Goal: Task Accomplishment & Management: Use online tool/utility

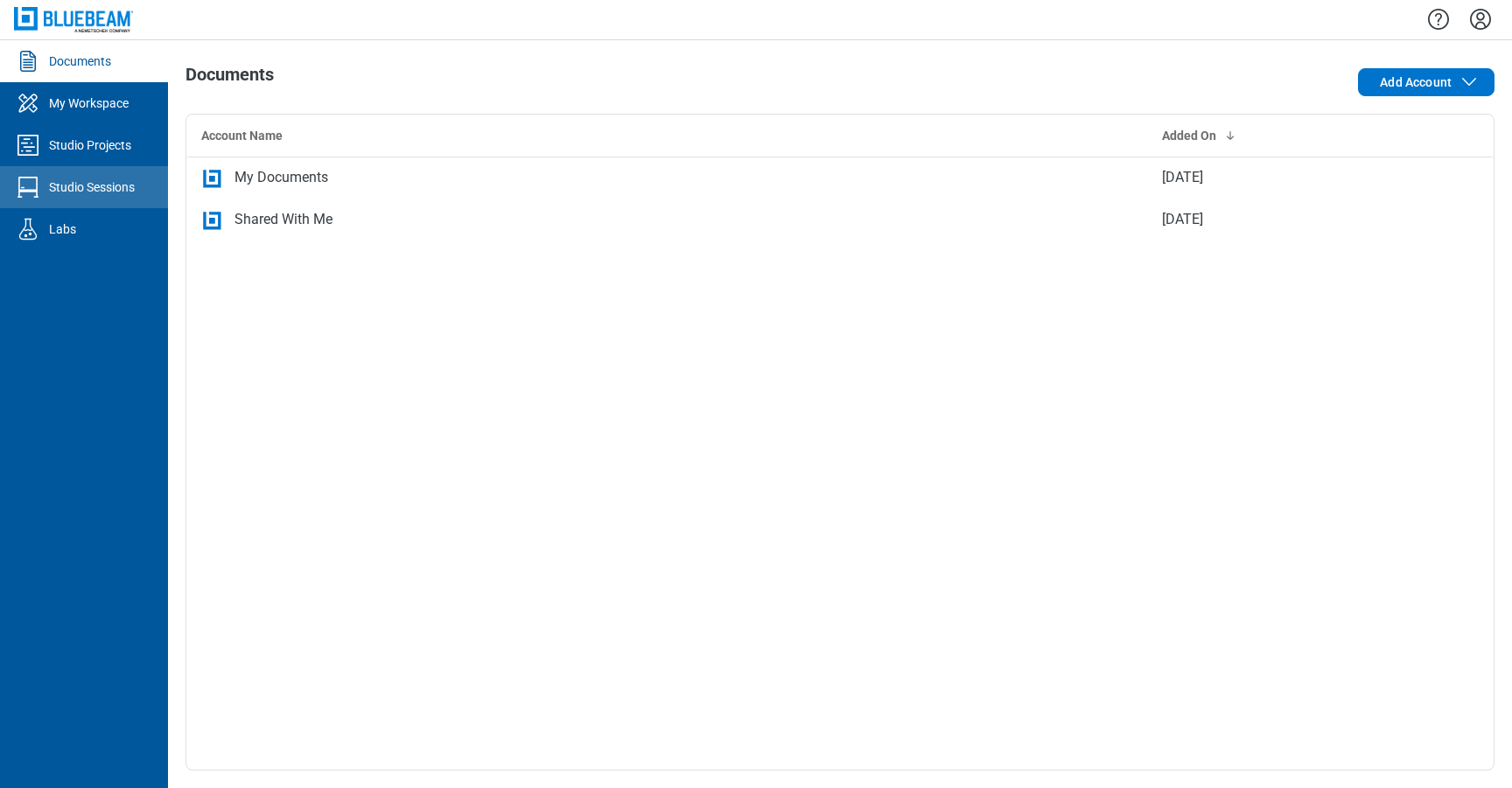
click at [104, 166] on link "Studio Sessions" at bounding box center [84, 187] width 168 height 42
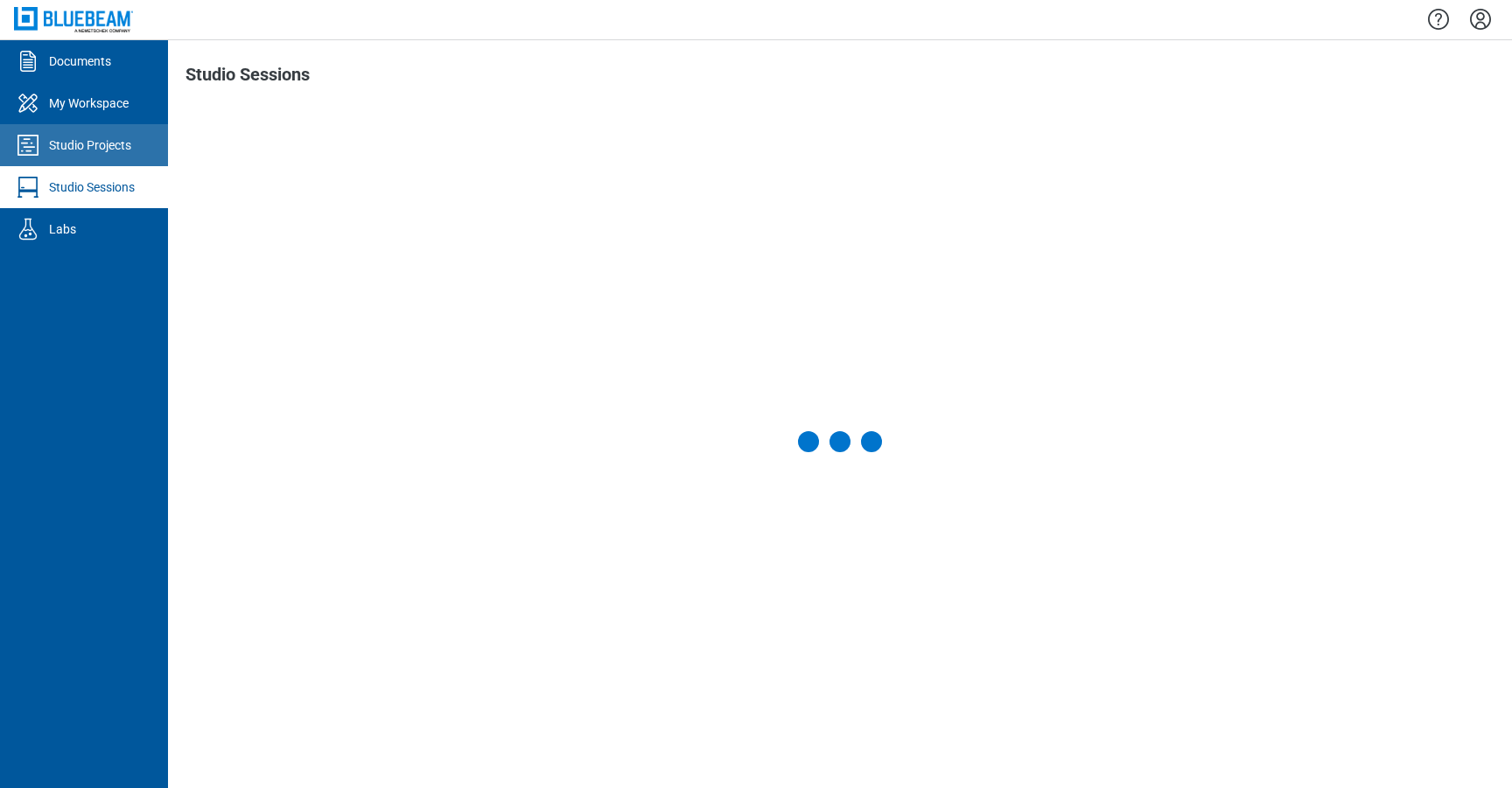
click at [102, 161] on link "Studio Projects" at bounding box center [84, 145] width 168 height 42
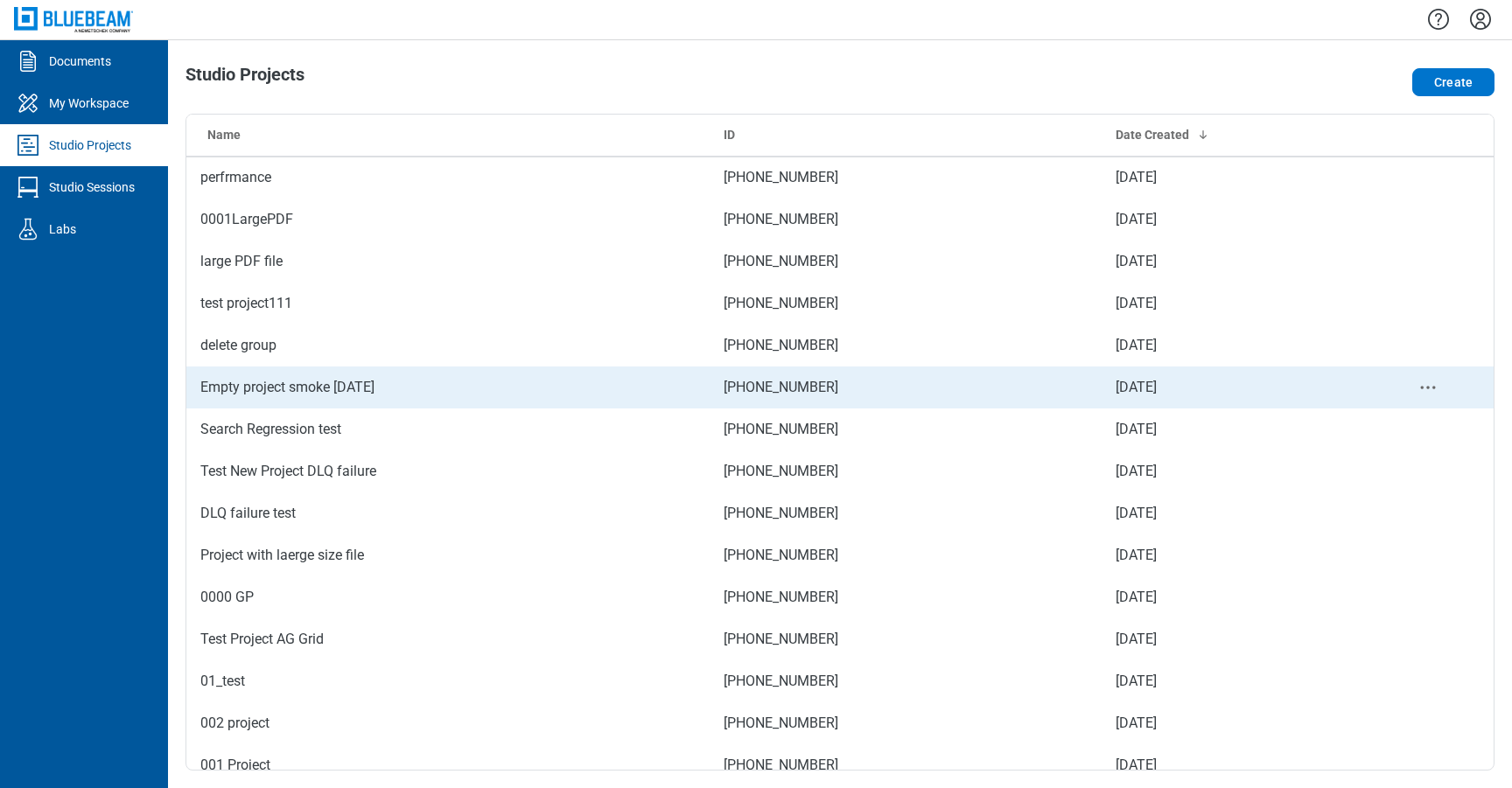
scroll to position [701, 0]
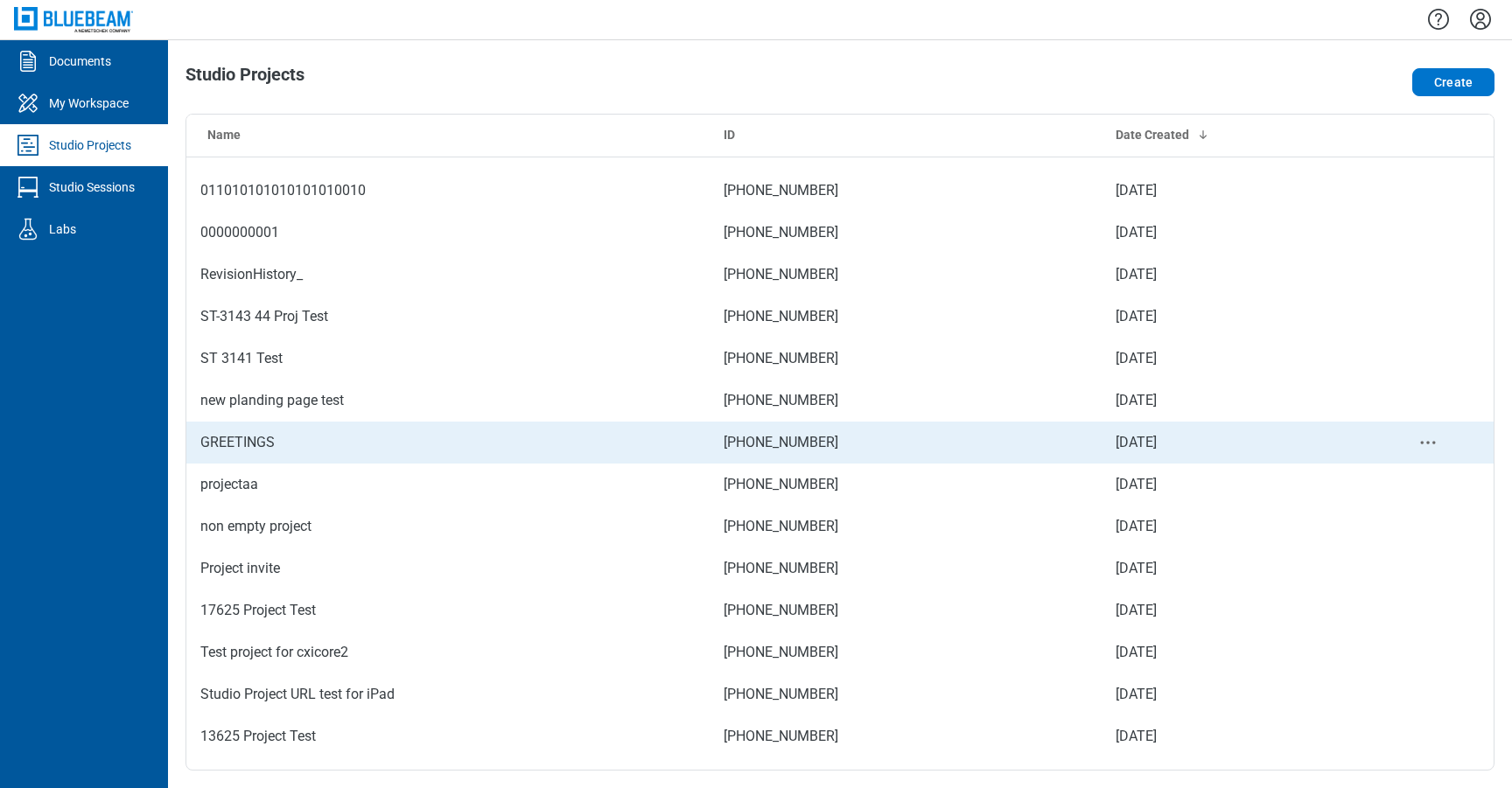
click at [404, 452] on td "GREETINGS" at bounding box center [447, 443] width 523 height 42
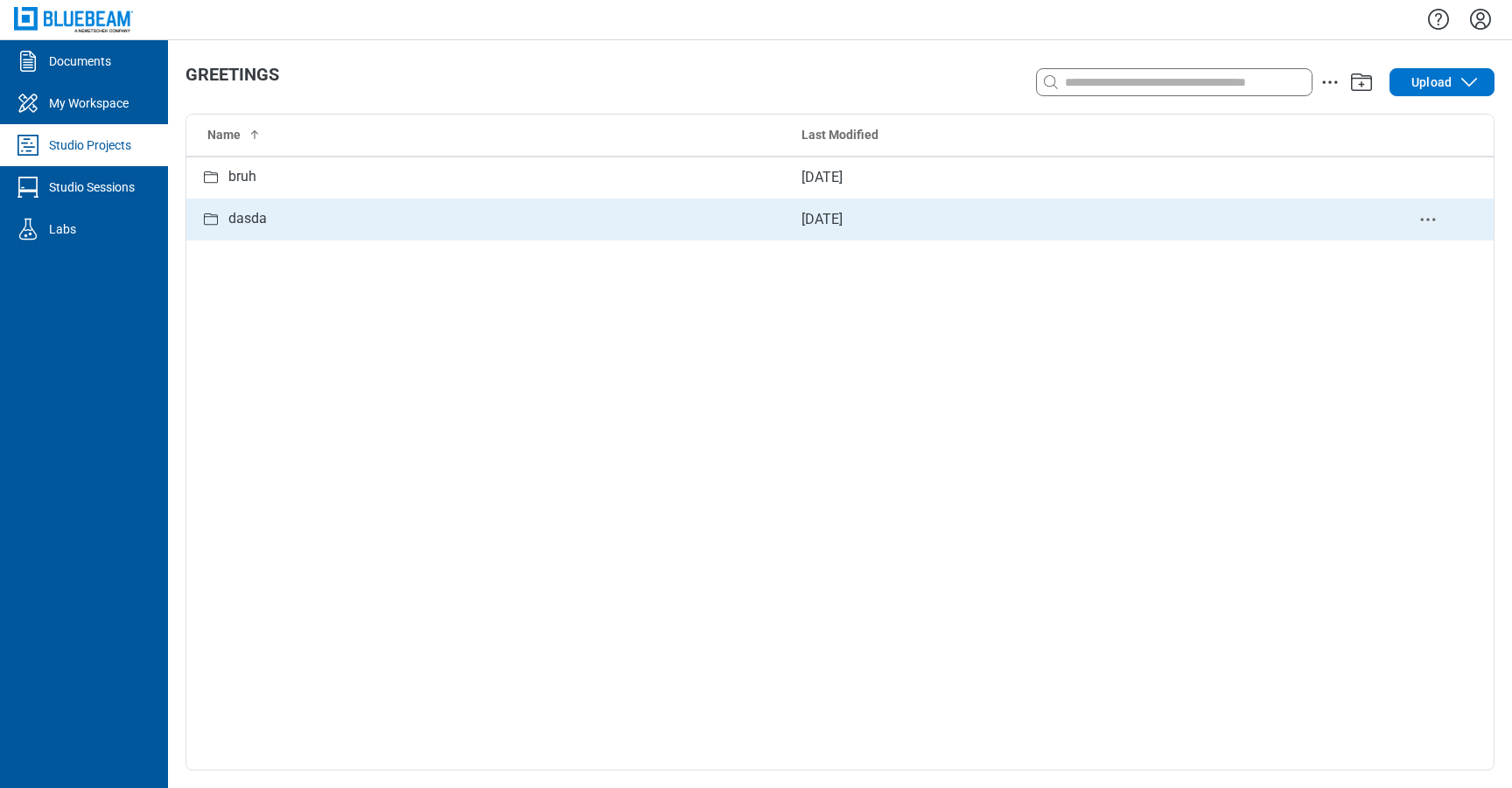
click at [279, 211] on div "dasda" at bounding box center [487, 219] width 573 height 22
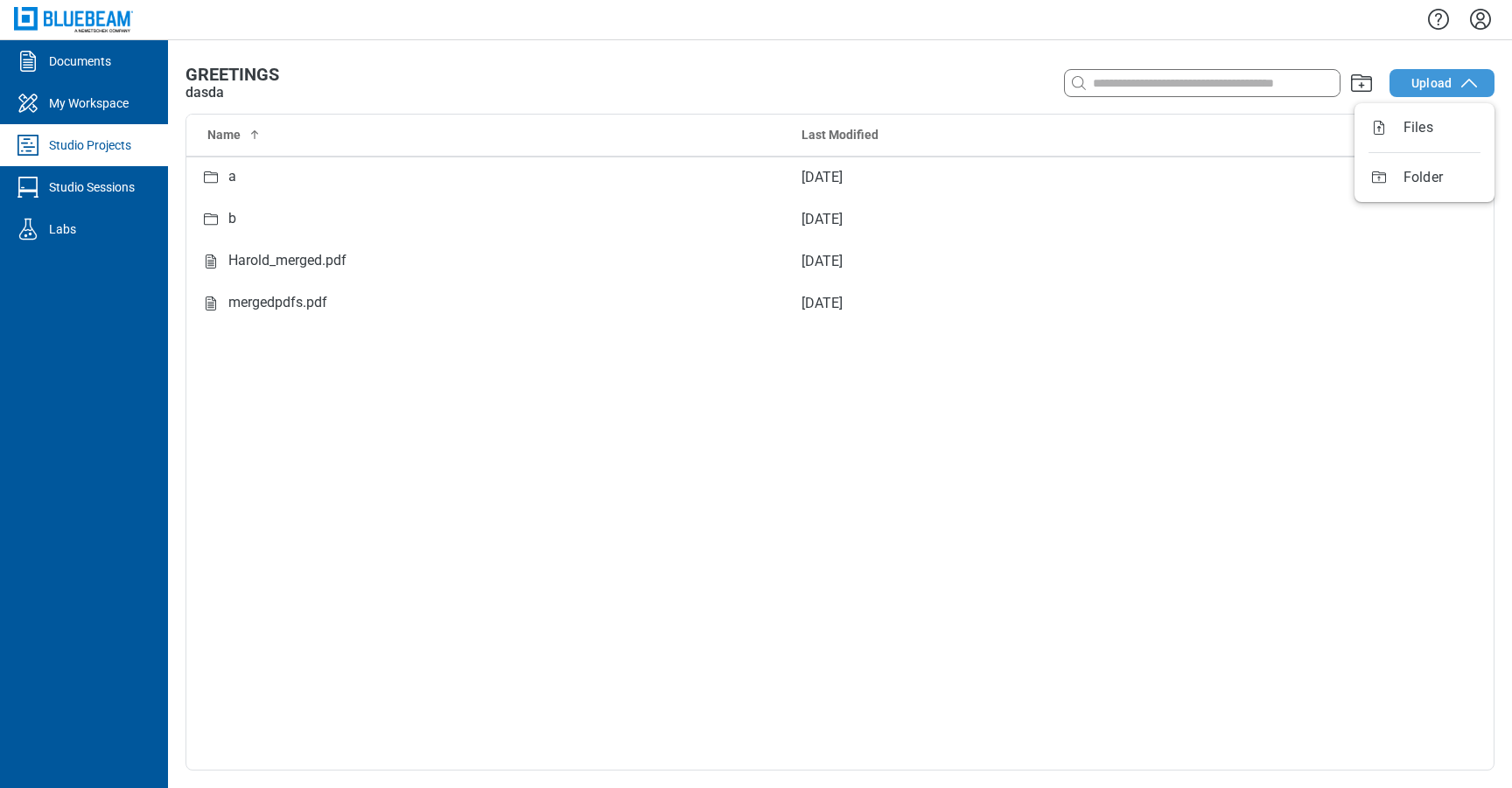
click at [1441, 83] on span "Upload" at bounding box center [1431, 83] width 40 height 17
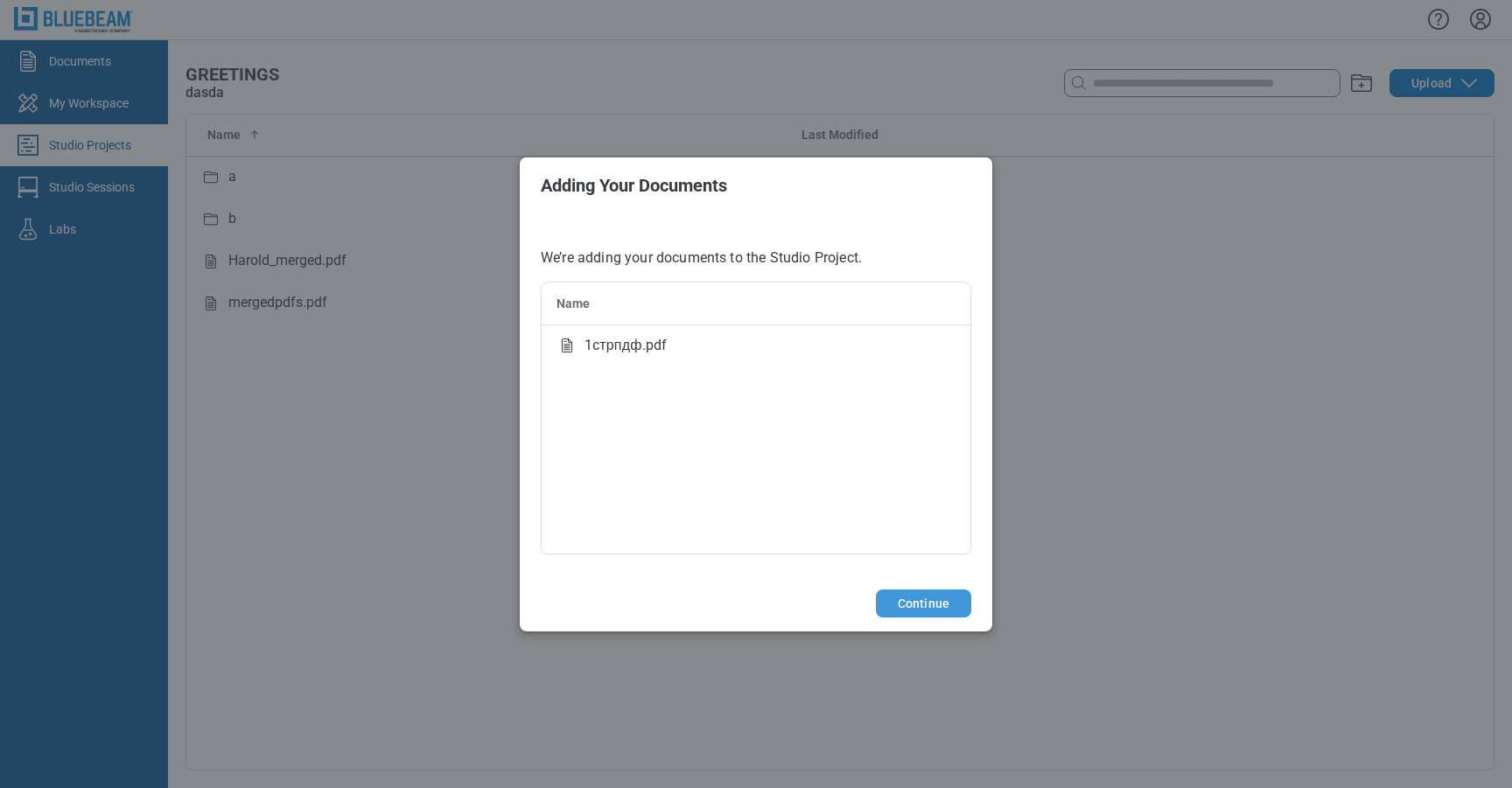
click at [932, 605] on button "Continue" at bounding box center [923, 603] width 95 height 28
